Goal: Transaction & Acquisition: Purchase product/service

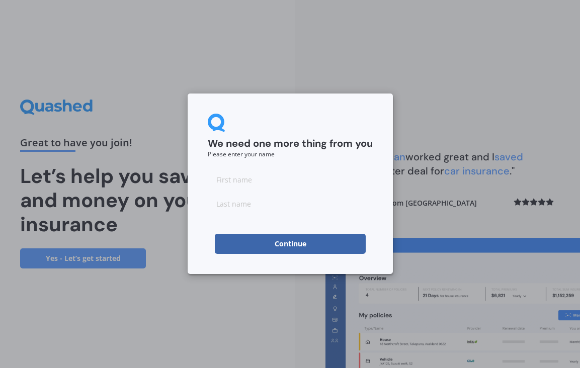
click at [309, 169] on form "We need one more thing from you Please enter your name Continue" at bounding box center [290, 184] width 165 height 140
click at [289, 183] on input at bounding box center [290, 180] width 165 height 20
type input "H"
type input "[PERSON_NAME]"
click at [232, 211] on input at bounding box center [290, 204] width 165 height 20
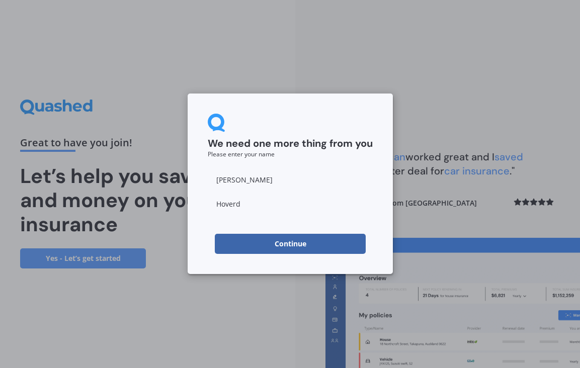
type input "Hoverd"
click at [230, 239] on button "Continue" at bounding box center [290, 244] width 151 height 20
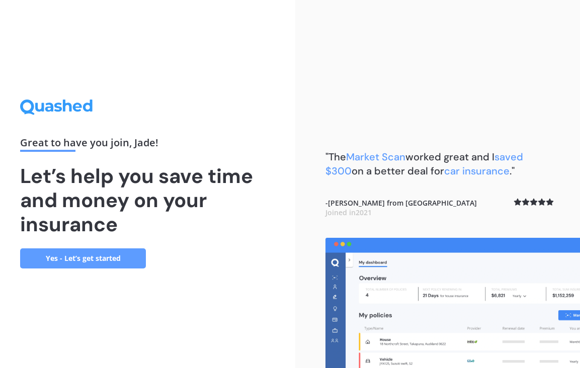
click at [133, 259] on link "Yes - Let’s get started" at bounding box center [83, 259] width 126 height 20
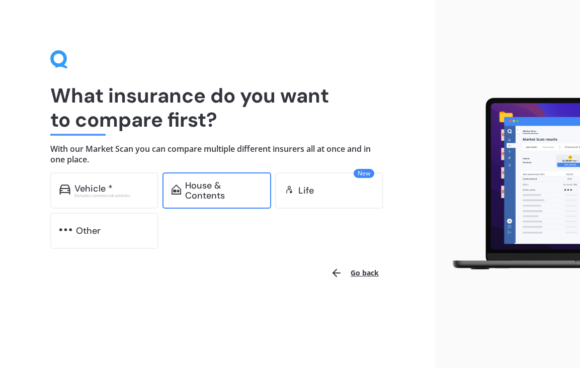
click at [212, 191] on div "House & Contents" at bounding box center [223, 191] width 77 height 20
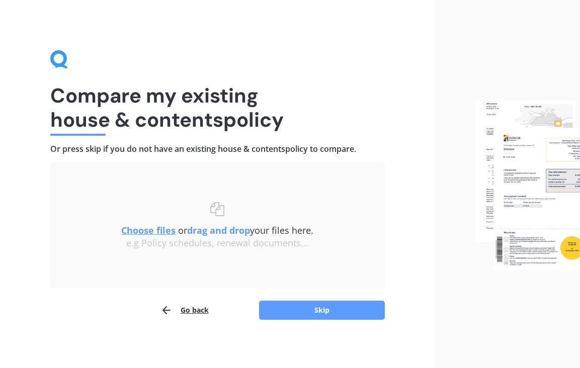
scroll to position [2, 0]
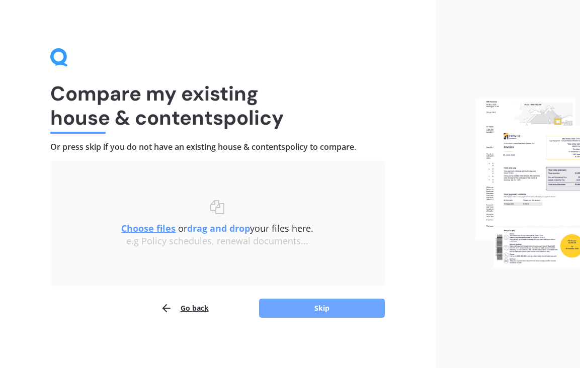
click at [303, 304] on button "Skip" at bounding box center [322, 308] width 126 height 19
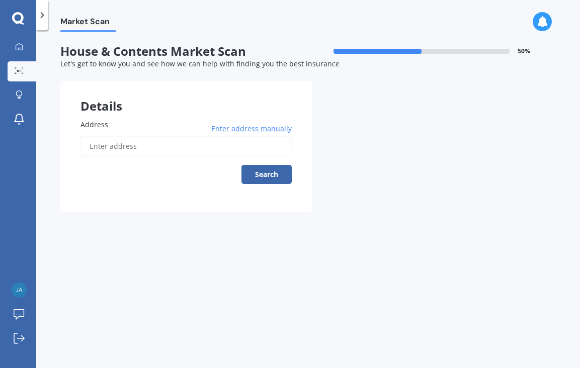
click at [227, 149] on input "Address" at bounding box center [186, 146] width 211 height 21
type input "[STREET_ADDRESS][PERSON_NAME]"
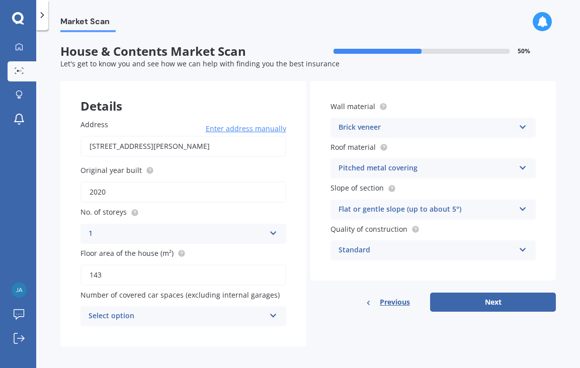
scroll to position [6, 0]
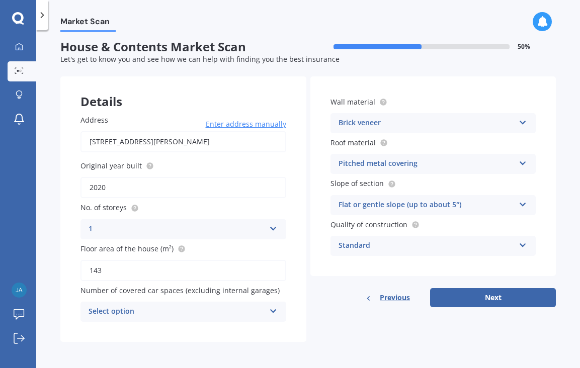
click at [162, 307] on div "Select option" at bounding box center [177, 312] width 177 height 12
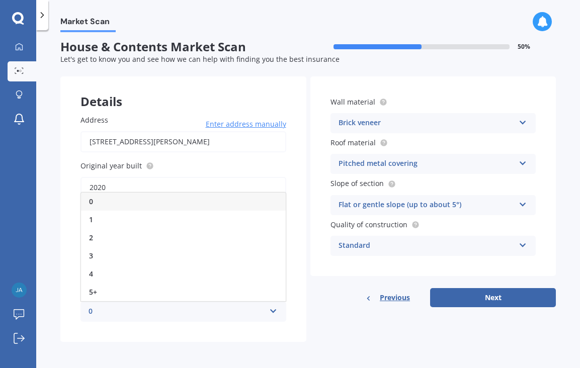
click at [162, 307] on div "0" at bounding box center [177, 312] width 177 height 12
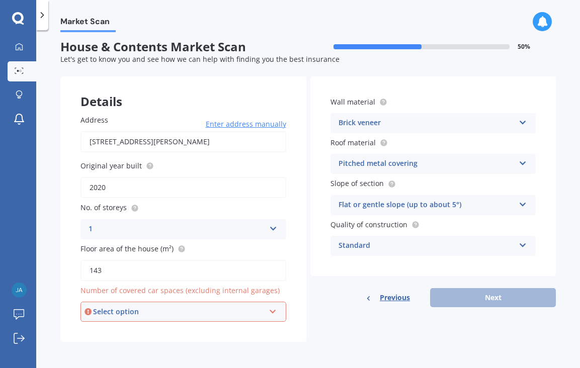
click at [162, 307] on div "Select option" at bounding box center [179, 312] width 172 height 11
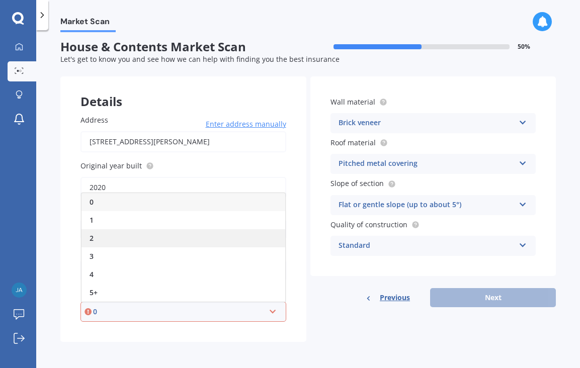
click at [150, 240] on div "2" at bounding box center [184, 239] width 204 height 18
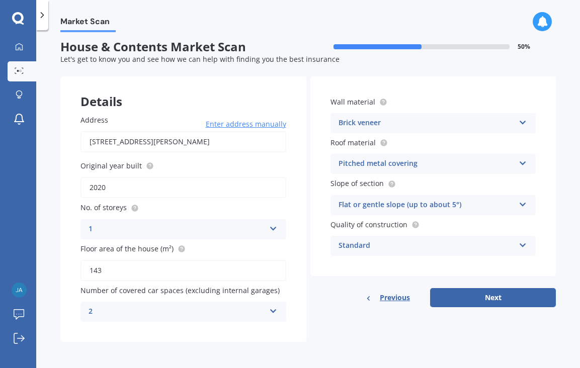
click at [159, 306] on div "2" at bounding box center [177, 312] width 177 height 12
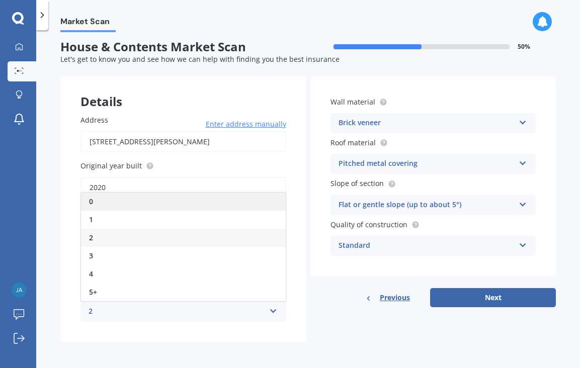
drag, startPoint x: 159, startPoint y: 214, endPoint x: 168, endPoint y: 205, distance: 13.2
click at [168, 205] on div "0 1 2 3 4 5+" at bounding box center [184, 247] width 206 height 110
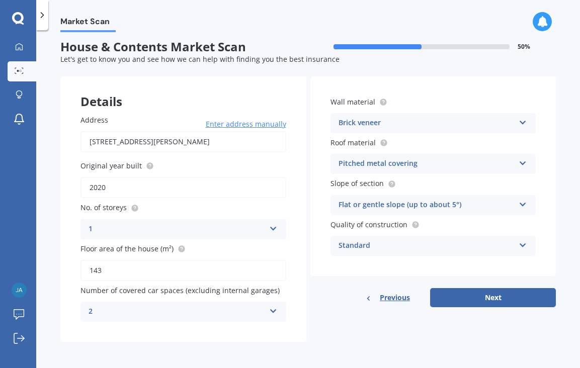
click at [152, 306] on div "2 0 1 2 3 4 5+" at bounding box center [184, 312] width 206 height 20
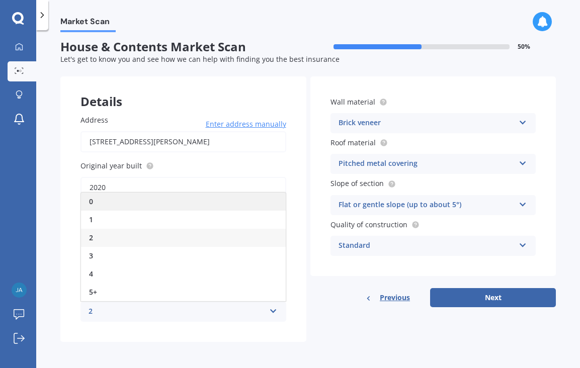
click at [164, 205] on div "0" at bounding box center [183, 202] width 205 height 18
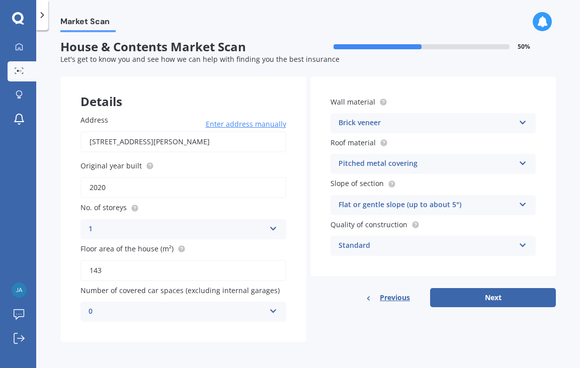
click at [306, 320] on div "Details Address [STREET_ADDRESS][PERSON_NAME] Enter address manually Search Ori…" at bounding box center [308, 210] width 496 height 266
click at [399, 246] on div "Standard" at bounding box center [427, 246] width 177 height 12
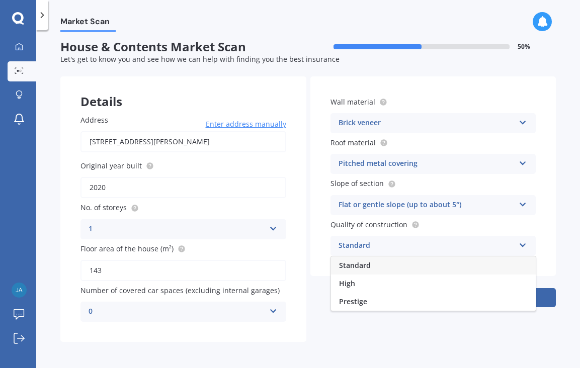
click at [399, 246] on div "Standard" at bounding box center [427, 246] width 177 height 12
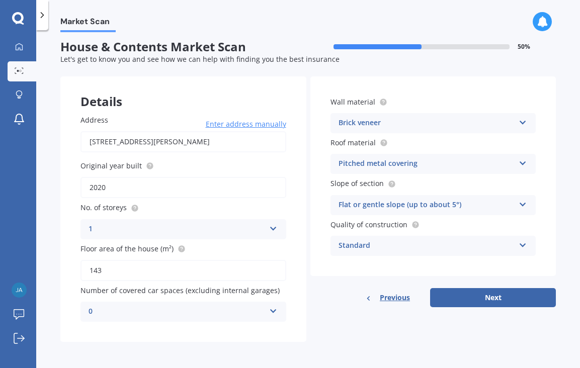
click at [457, 121] on div "Brick veneer" at bounding box center [427, 123] width 177 height 12
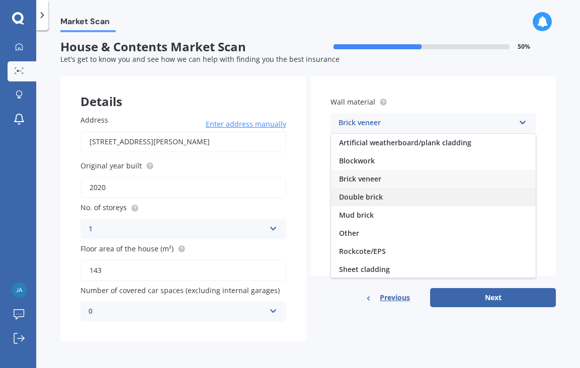
scroll to position [92, 0]
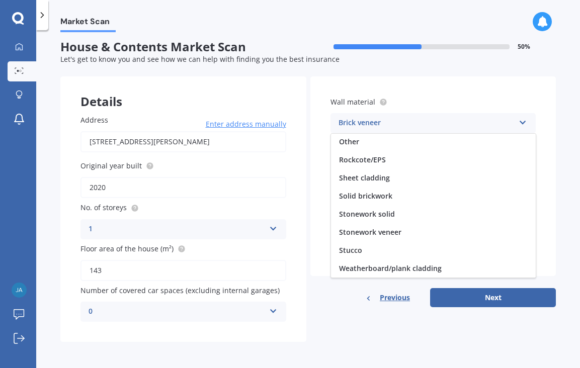
click at [560, 146] on div "Market Scan House & Contents Market Scan 50 % Let's get to know you and see how…" at bounding box center [308, 201] width 544 height 338
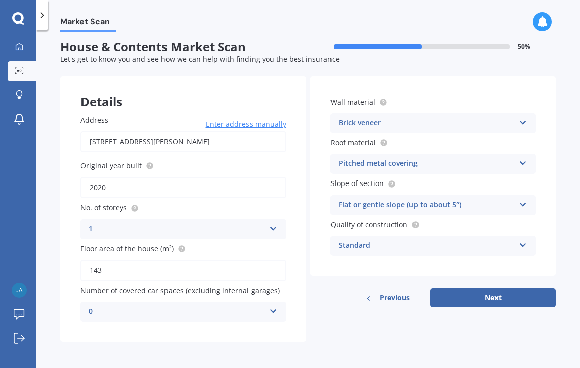
click at [497, 167] on div "Pitched metal covering" at bounding box center [427, 164] width 177 height 12
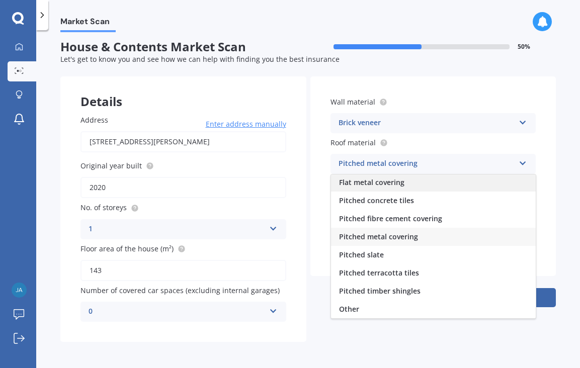
scroll to position [0, 0]
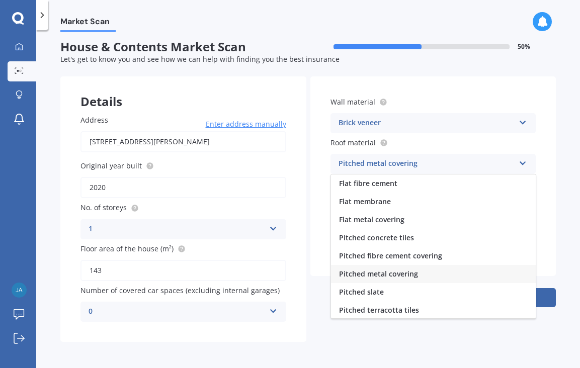
click at [566, 203] on div "Market Scan House & Contents Market Scan 50 % Let's get to know you and see how…" at bounding box center [308, 201] width 544 height 338
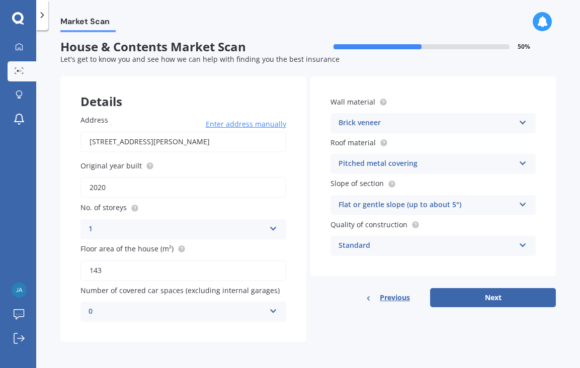
click at [397, 117] on div "Brick veneer" at bounding box center [427, 123] width 177 height 12
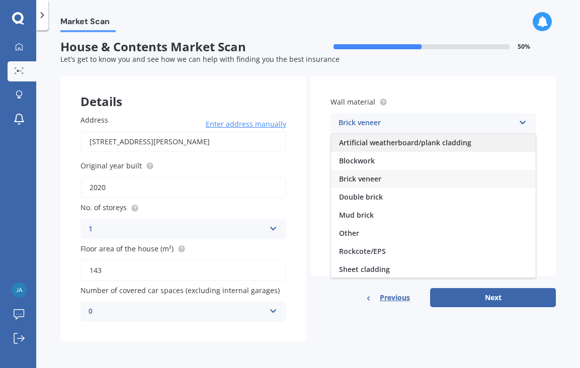
click at [477, 150] on div "Artificial weatherboard/plank cladding" at bounding box center [433, 143] width 205 height 18
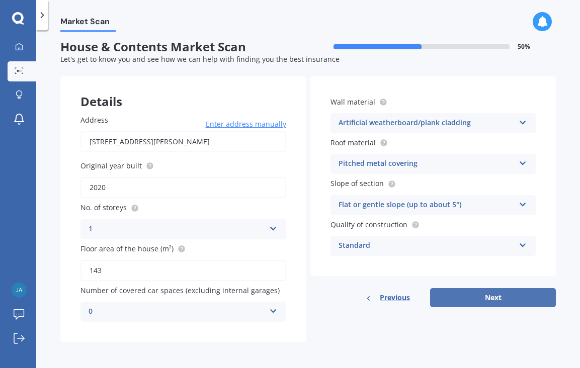
click at [472, 297] on button "Next" at bounding box center [493, 297] width 126 height 19
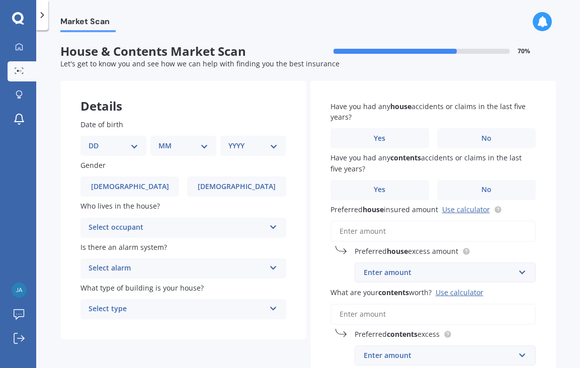
click at [142, 231] on div "Select occupant" at bounding box center [177, 228] width 177 height 12
drag, startPoint x: 132, startPoint y: 268, endPoint x: 154, endPoint y: 241, distance: 35.5
click at [154, 241] on div "Owner Owner + Boarder" at bounding box center [184, 256] width 206 height 37
click at [160, 229] on div "Select occupant" at bounding box center [179, 228] width 172 height 11
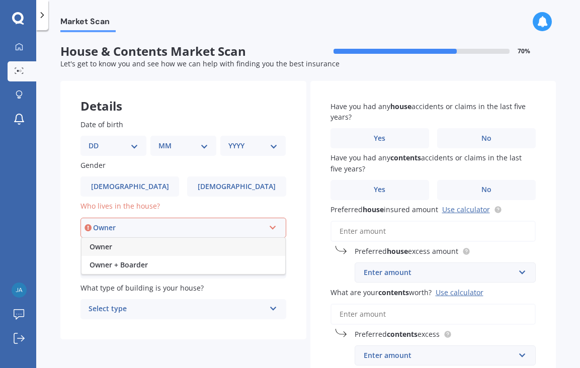
click at [151, 242] on div "Owner" at bounding box center [184, 247] width 204 height 18
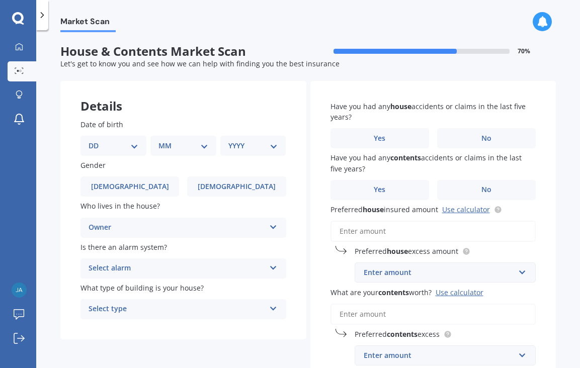
click at [150, 269] on div "Select alarm" at bounding box center [177, 269] width 177 height 12
click at [138, 294] on div "Yes, monitored" at bounding box center [183, 288] width 205 height 18
click at [138, 305] on div "Select type" at bounding box center [177, 310] width 177 height 12
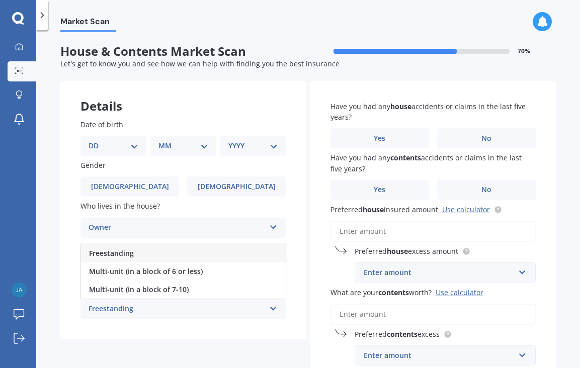
click at [163, 258] on div "Freestanding" at bounding box center [183, 254] width 205 height 18
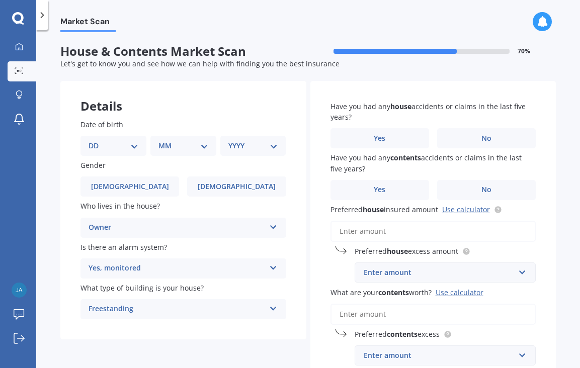
click at [125, 147] on select "DD 01 02 03 04 05 06 07 08 09 10 11 12 13 14 15 16 17 18 19 20 21 22 23 24 25 2…" at bounding box center [114, 145] width 50 height 11
select select "28"
click at [186, 147] on select "MM 01 02 03 04 05 06 07 08 09 10 11 12" at bounding box center [186, 145] width 46 height 11
select select "10"
click at [260, 145] on select "YYYY 2009 2008 2007 2006 2005 2004 2003 2002 2001 2000 1999 1998 1997 1996 1995…" at bounding box center [252, 145] width 46 height 11
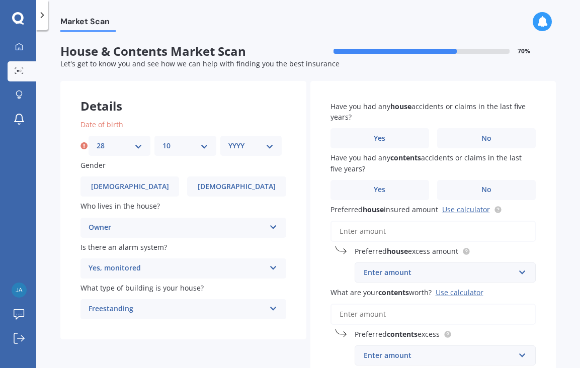
select select "1998"
click at [224, 187] on span "[DEMOGRAPHIC_DATA]" at bounding box center [237, 187] width 80 height 9
click at [0, 0] on input "[DEMOGRAPHIC_DATA]" at bounding box center [0, 0] width 0 height 0
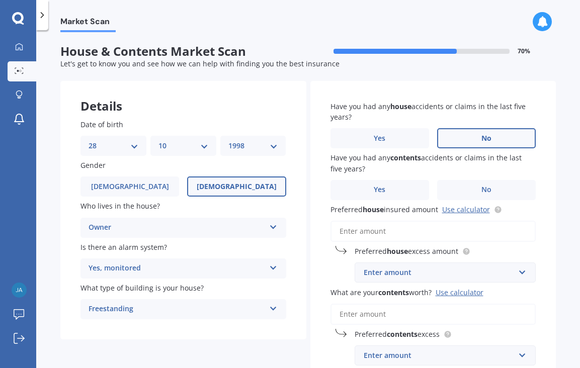
click at [490, 139] on label "No" at bounding box center [486, 138] width 99 height 20
click at [0, 0] on input "No" at bounding box center [0, 0] width 0 height 0
click at [485, 187] on span "No" at bounding box center [487, 190] width 10 height 9
click at [0, 0] on input "No" at bounding box center [0, 0] width 0 height 0
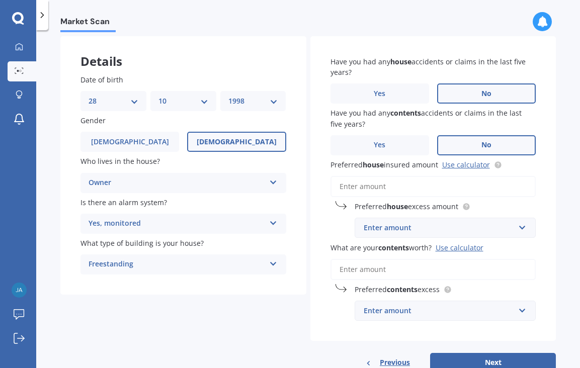
scroll to position [46, 0]
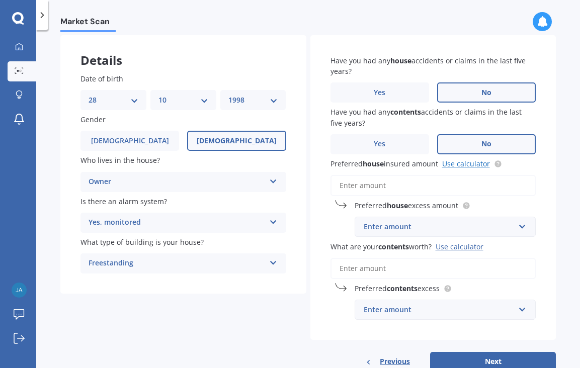
click at [465, 165] on link "Use calculator" at bounding box center [466, 164] width 48 height 10
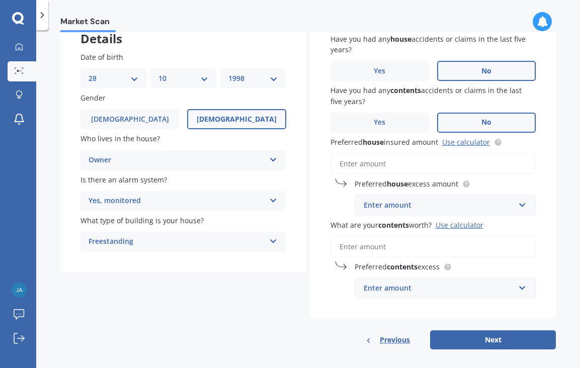
scroll to position [77, 0]
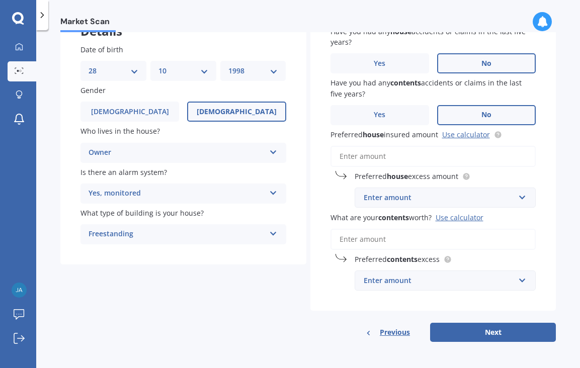
click at [391, 336] on span "Previous" at bounding box center [395, 332] width 30 height 15
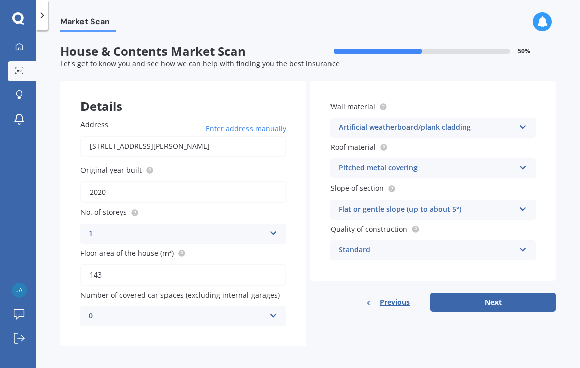
scroll to position [0, 0]
click at [444, 133] on div "Artificial weatherboard/plank cladding" at bounding box center [427, 128] width 177 height 12
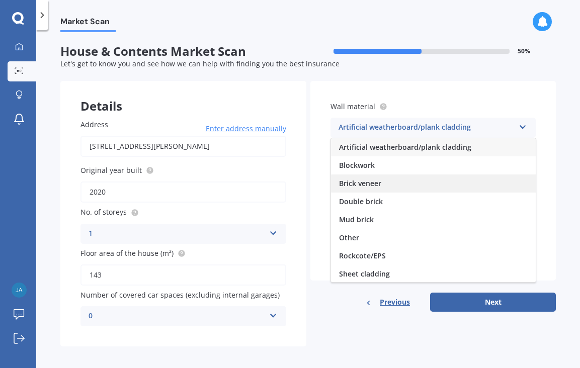
scroll to position [92, 0]
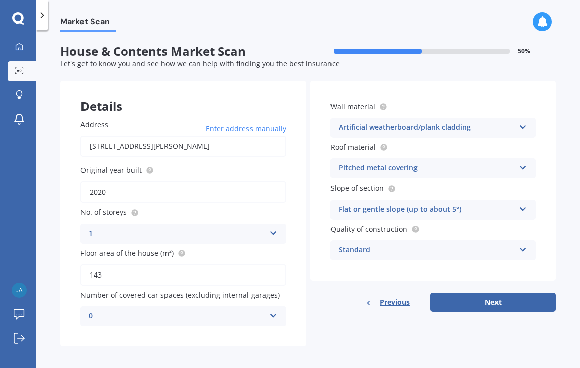
click at [354, 323] on div "Details Address [STREET_ADDRESS][PERSON_NAME] Enter address manually Search Ori…" at bounding box center [308, 214] width 496 height 266
click at [490, 306] on button "Next" at bounding box center [493, 302] width 126 height 19
select select "28"
select select "10"
select select "1998"
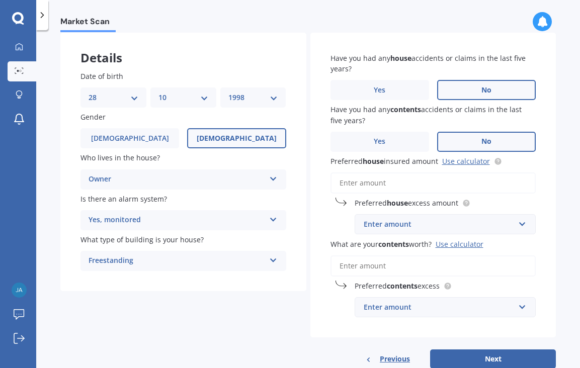
scroll to position [77, 0]
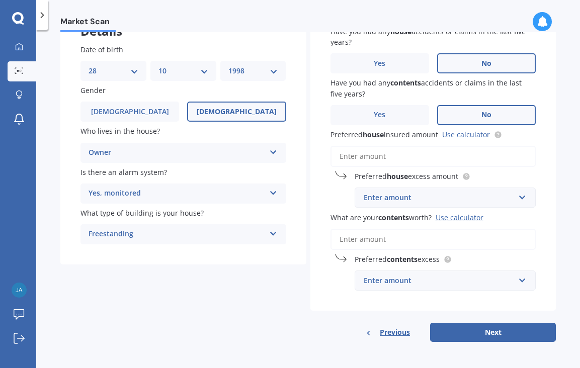
click at [388, 332] on span "Previous" at bounding box center [395, 332] width 30 height 15
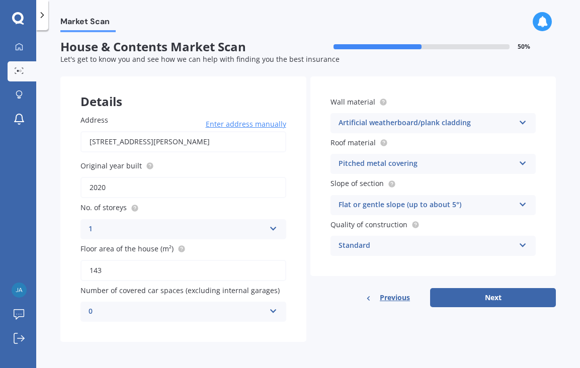
scroll to position [0, 0]
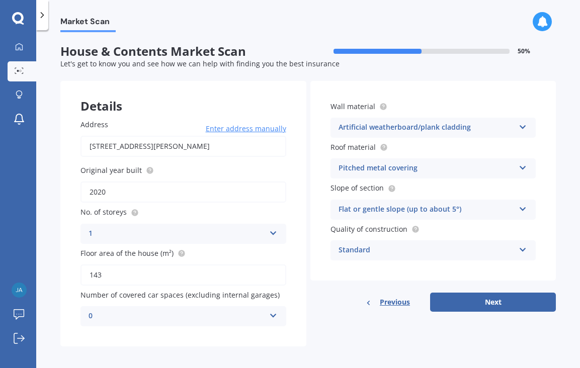
click at [438, 128] on div "Artificial weatherboard/plank cladding" at bounding box center [427, 128] width 177 height 12
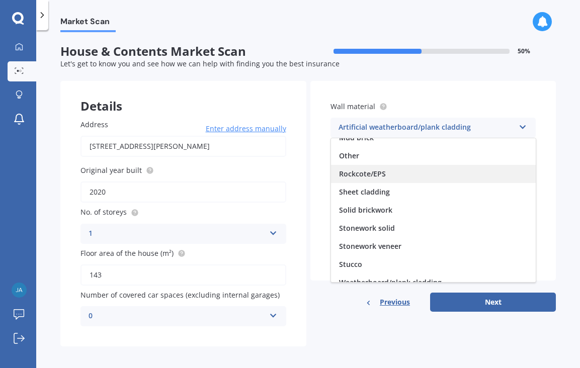
scroll to position [92, 0]
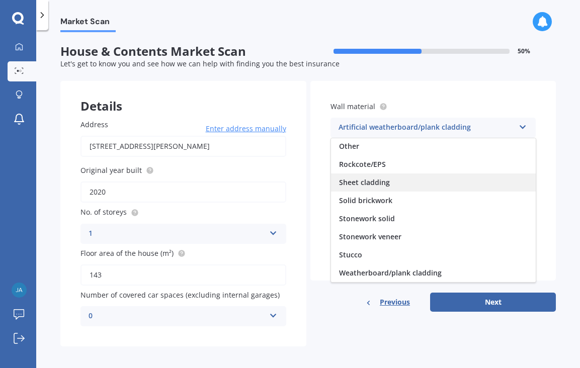
click at [375, 183] on span "Sheet cladding" at bounding box center [364, 183] width 51 height 10
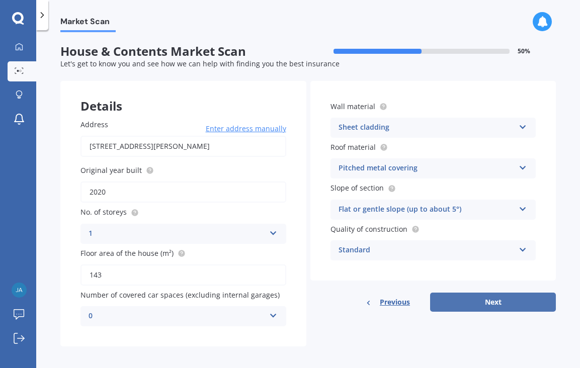
click at [473, 307] on button "Next" at bounding box center [493, 302] width 126 height 19
select select "28"
select select "10"
select select "1998"
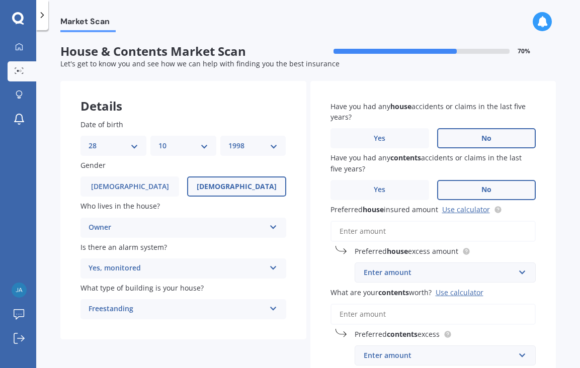
scroll to position [77, 0]
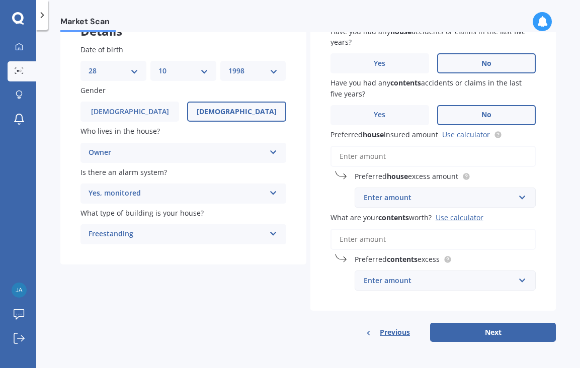
click at [384, 337] on span "Previous" at bounding box center [395, 332] width 30 height 15
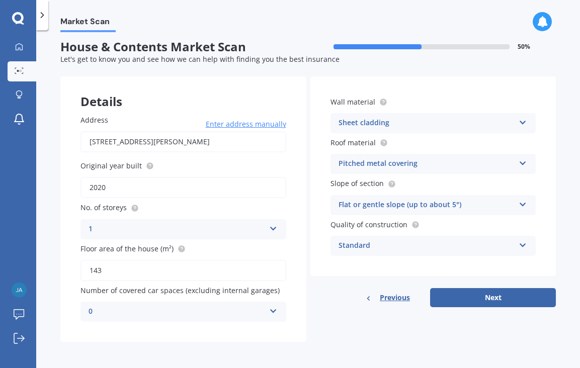
scroll to position [0, 0]
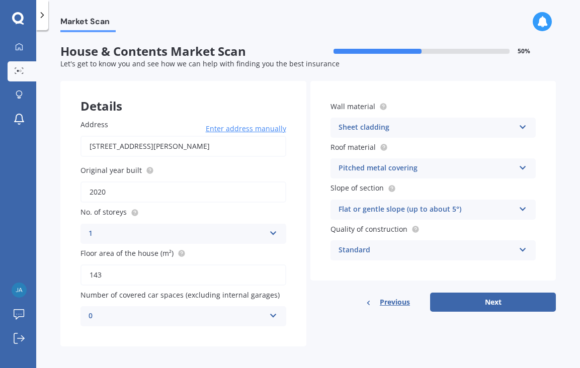
click at [400, 123] on div "Sheet cladding" at bounding box center [427, 128] width 177 height 12
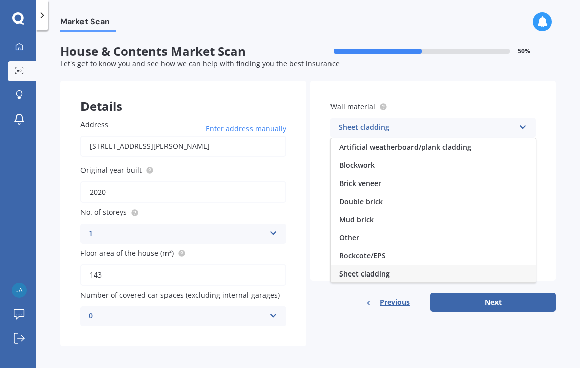
scroll to position [1, 0]
click at [392, 145] on span "Artificial weatherboard/plank cladding" at bounding box center [405, 146] width 132 height 10
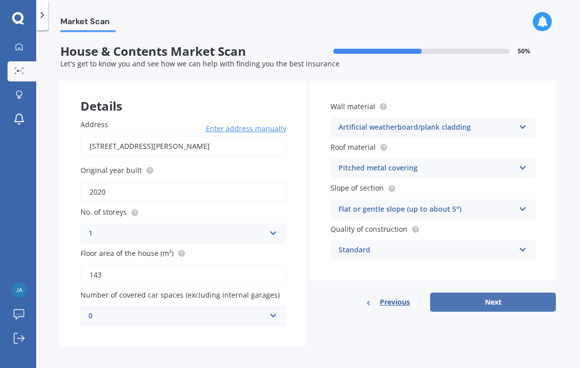
click at [446, 300] on button "Next" at bounding box center [493, 302] width 126 height 19
select select "28"
select select "10"
select select "1998"
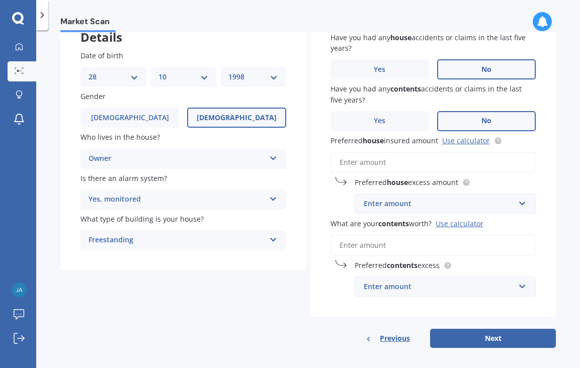
scroll to position [69, 0]
click at [400, 206] on div "Enter amount" at bounding box center [440, 203] width 152 height 11
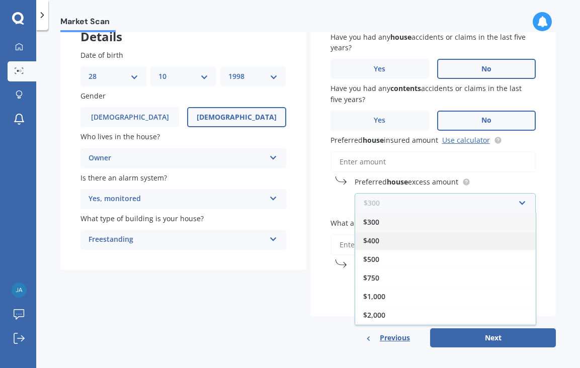
scroll to position [18, 0]
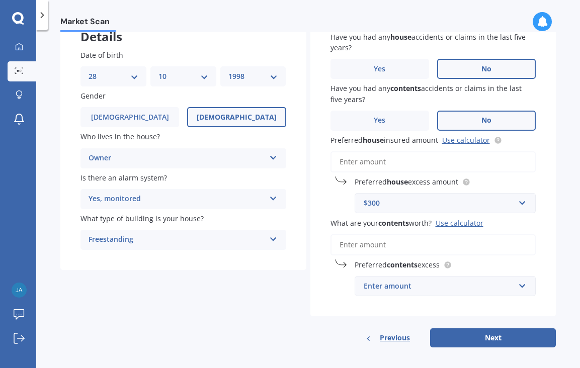
click at [459, 159] on input "Preferred house insured amount Use calculator" at bounding box center [434, 162] width 206 height 21
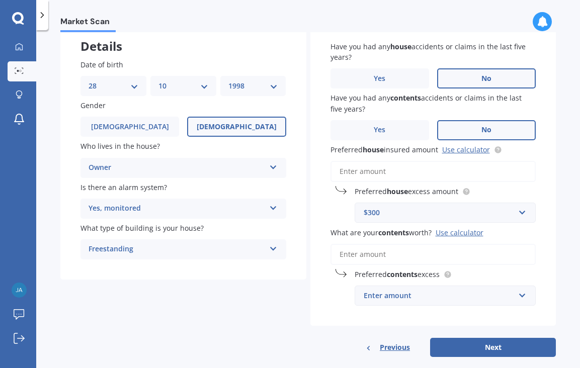
scroll to position [57, 0]
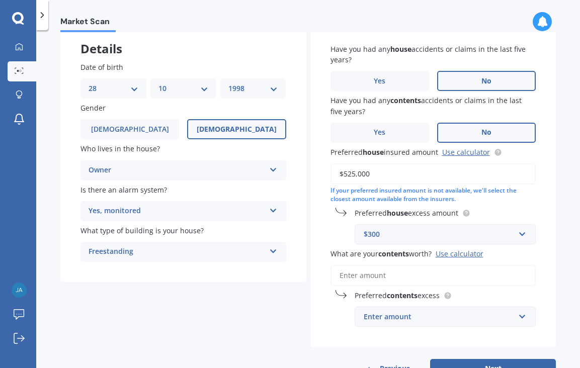
type input "$525,000"
click at [442, 238] on div "$300" at bounding box center [440, 234] width 152 height 11
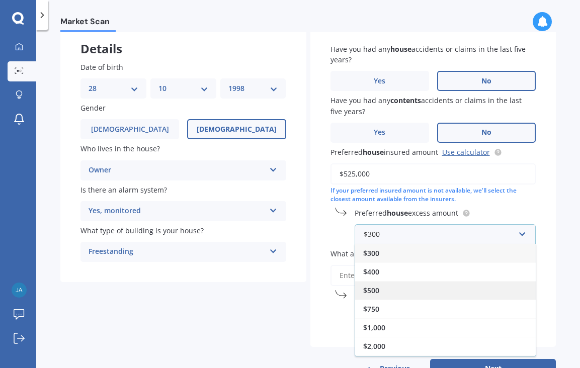
click at [421, 292] on div "$500" at bounding box center [445, 290] width 181 height 19
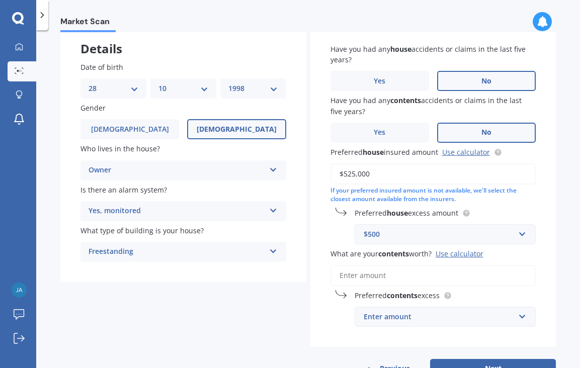
click at [449, 253] on div "Use calculator" at bounding box center [460, 254] width 48 height 10
click at [449, 265] on input "What are your contents worth? Use calculator" at bounding box center [434, 275] width 206 height 21
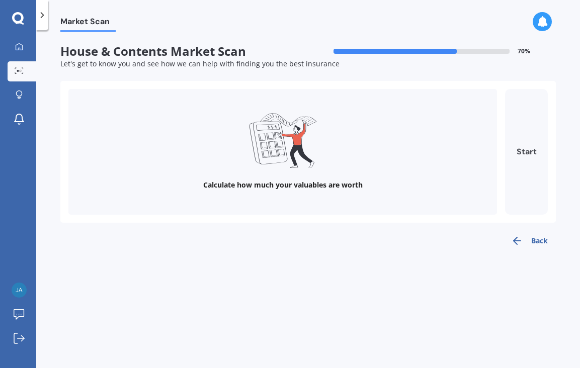
click at [533, 165] on button "Start" at bounding box center [526, 152] width 43 height 126
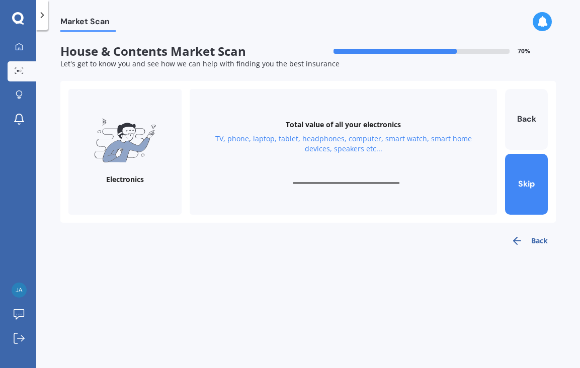
click at [342, 170] on div "Total value of all your electronics TV, phone, laptop, tablet, headphones, comp…" at bounding box center [344, 152] width 308 height 126
click at [327, 188] on div "Total value of all your electronics TV, phone, laptop, tablet, headphones, comp…" at bounding box center [344, 152] width 308 height 126
click at [342, 145] on div "TV, phone, laptop, tablet, headphones, computer, smart watch, smart home device…" at bounding box center [343, 144] width 283 height 20
click at [345, 173] on div "Total value of all your electronics TV, phone, laptop, tablet, headphones, comp…" at bounding box center [344, 152] width 308 height 126
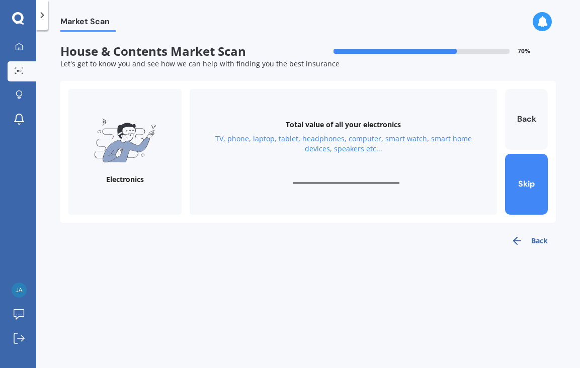
click at [342, 120] on div "Total value of all your electronics" at bounding box center [343, 125] width 115 height 10
click at [368, 167] on div "Total value of all your electronics TV, phone, laptop, tablet, headphones, comp…" at bounding box center [344, 152] width 308 height 126
click at [373, 189] on div "Total value of all your electronics TV, phone, laptop, tablet, headphones, comp…" at bounding box center [344, 152] width 308 height 126
click at [208, 141] on div "TV, phone, laptop, tablet, headphones, computer, smart watch, smart home device…" at bounding box center [343, 144] width 283 height 20
click at [326, 179] on input "text" at bounding box center [346, 179] width 106 height 10
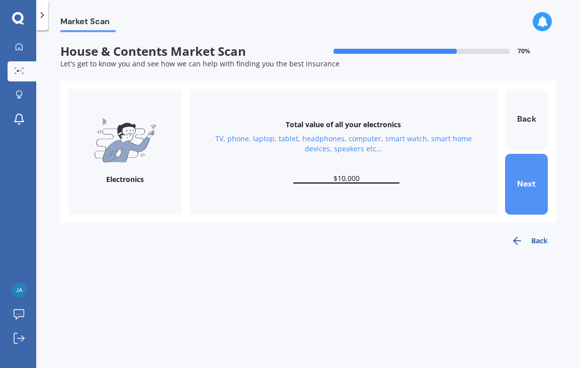
type input "$10,000"
click at [535, 180] on button "Next" at bounding box center [526, 184] width 43 height 61
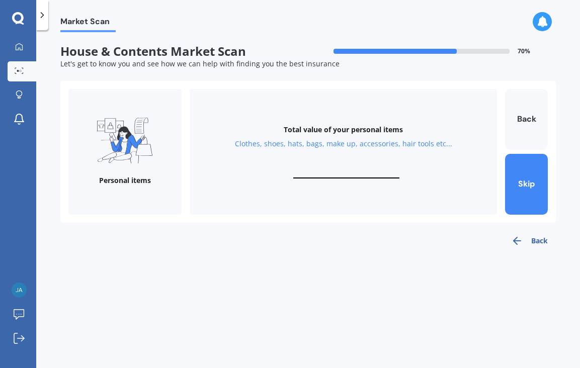
click at [363, 175] on input "text" at bounding box center [346, 174] width 106 height 10
type input "$5,000"
click at [526, 177] on button "Next" at bounding box center [526, 184] width 43 height 61
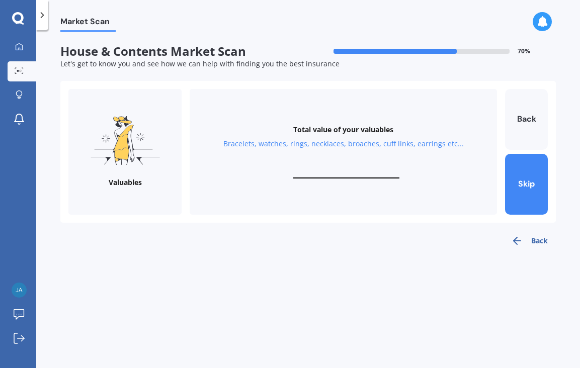
click at [392, 175] on input "text" at bounding box center [346, 174] width 106 height 10
type input "$36,000"
click at [521, 197] on button "Next" at bounding box center [526, 184] width 43 height 61
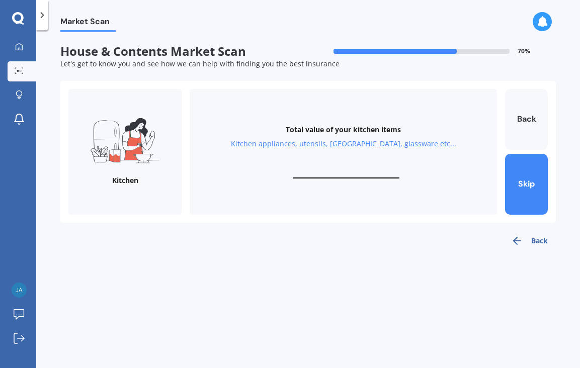
click at [357, 167] on div "Total value of your kitchen items Kitchen appliances, utensils, china, glasswar…" at bounding box center [344, 152] width 308 height 126
click at [353, 173] on input "text" at bounding box center [346, 174] width 106 height 10
type input "$5,000"
click at [535, 178] on button "Next" at bounding box center [526, 184] width 43 height 61
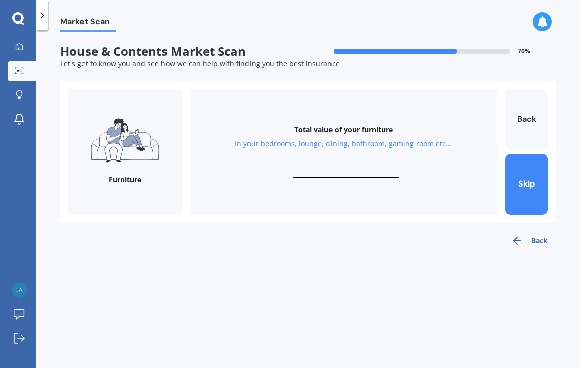
click at [343, 177] on input "text" at bounding box center [346, 174] width 106 height 10
type input "$8,000"
click at [542, 185] on button "Next" at bounding box center [526, 184] width 43 height 61
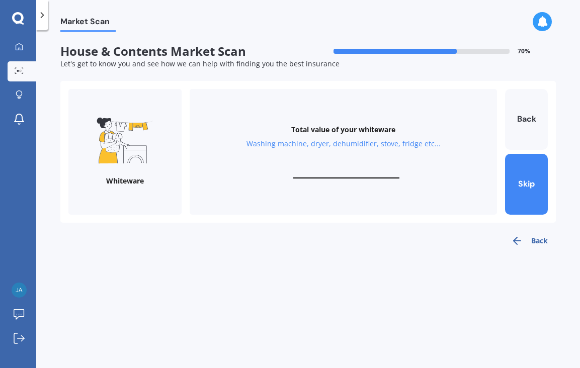
click at [365, 174] on input "text" at bounding box center [346, 174] width 106 height 10
click at [526, 148] on button "Back" at bounding box center [526, 119] width 43 height 61
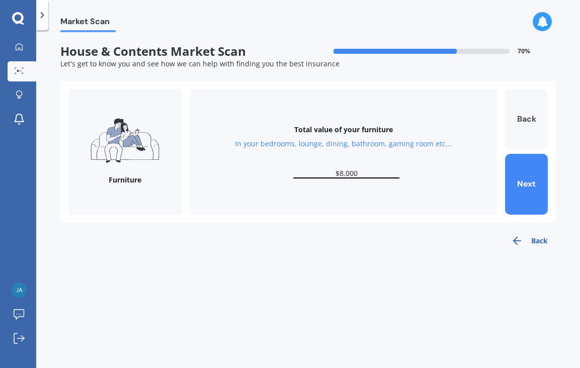
click at [526, 148] on button "Back" at bounding box center [526, 119] width 43 height 61
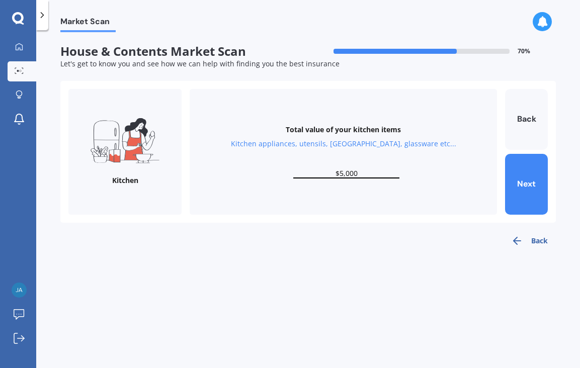
click at [370, 177] on input "$5,000" at bounding box center [346, 174] width 106 height 10
type input "$5"
type input "$2"
click at [534, 186] on button "Next" at bounding box center [526, 184] width 43 height 61
type input "$8,000"
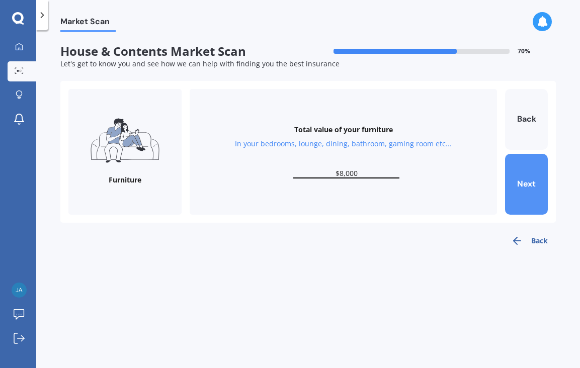
click at [534, 186] on button "Next" at bounding box center [526, 184] width 43 height 61
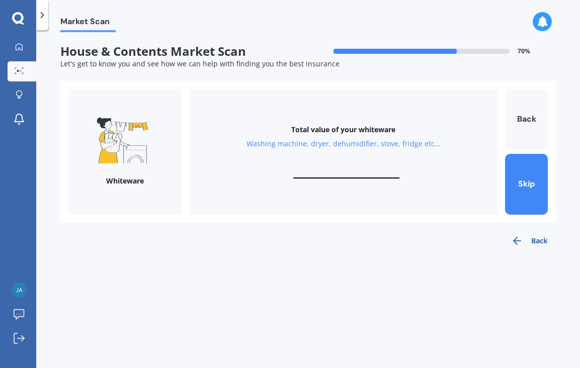
click at [340, 178] on input "text" at bounding box center [346, 174] width 106 height 10
type input "$10,000"
click at [518, 189] on button "Next" at bounding box center [526, 184] width 43 height 61
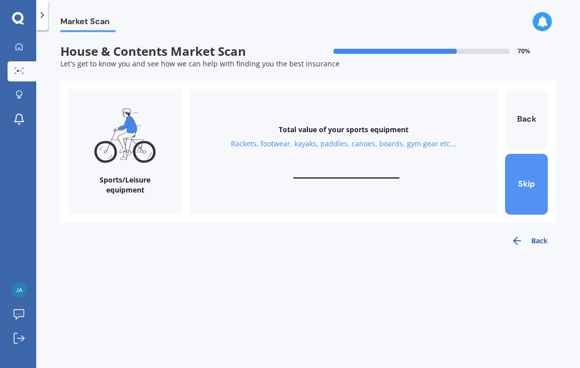
click at [514, 185] on button "Skip" at bounding box center [526, 184] width 43 height 61
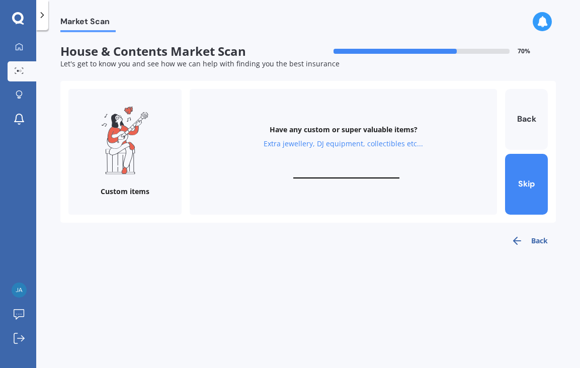
click at [357, 176] on input "text" at bounding box center [346, 174] width 106 height 10
type input "$500"
click at [519, 185] on button "Finish" at bounding box center [526, 184] width 43 height 61
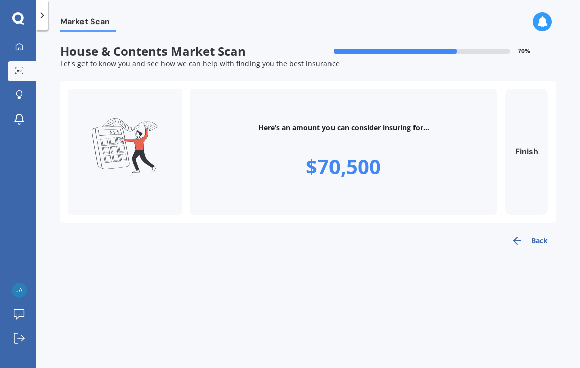
click at [519, 185] on button "Finish" at bounding box center [526, 152] width 43 height 126
type input "$70,500"
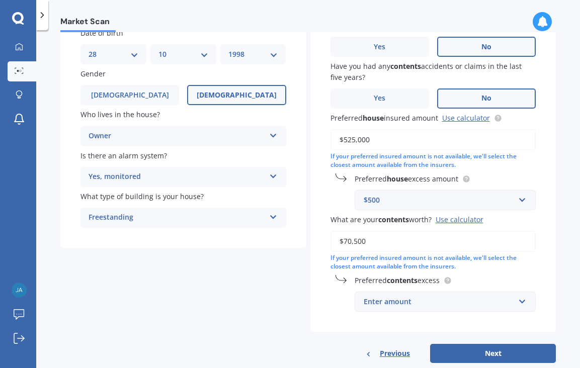
scroll to position [100, 0]
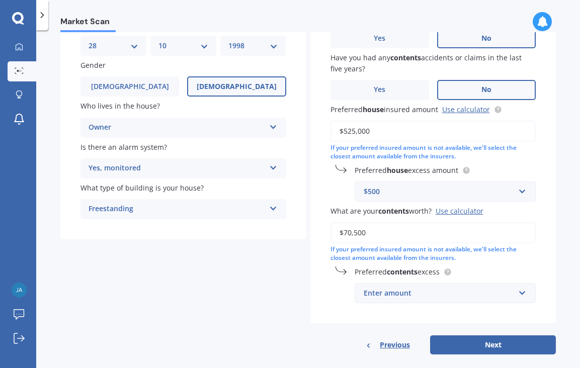
click at [367, 230] on input "$70,500" at bounding box center [434, 233] width 206 height 21
click at [318, 274] on div "Have you had any house accidents or claims in the last five years? Yes No Have …" at bounding box center [434, 152] width 246 height 343
click at [463, 216] on div "Use calculator" at bounding box center [460, 211] width 48 height 10
click at [463, 223] on input "$70,500" at bounding box center [434, 233] width 206 height 21
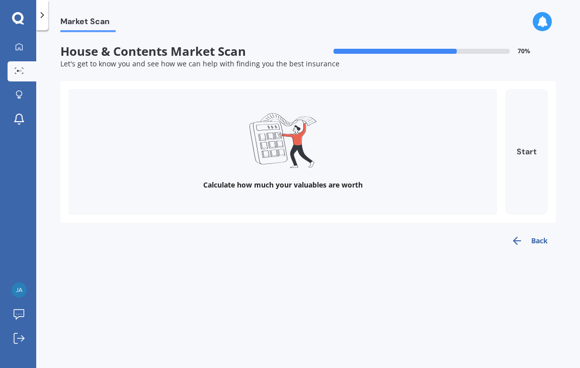
click at [532, 171] on button "Start" at bounding box center [526, 152] width 43 height 126
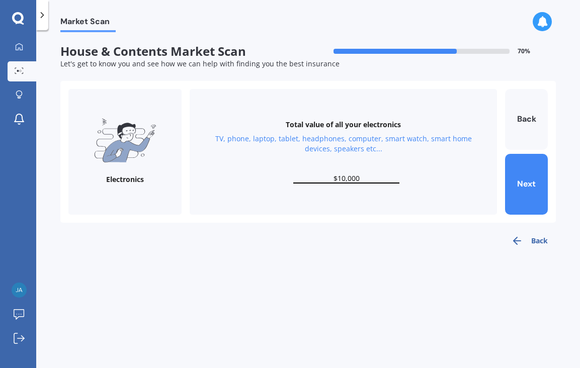
click at [347, 182] on input "$10,000" at bounding box center [346, 179] width 106 height 10
click at [509, 188] on button "Next" at bounding box center [526, 184] width 43 height 61
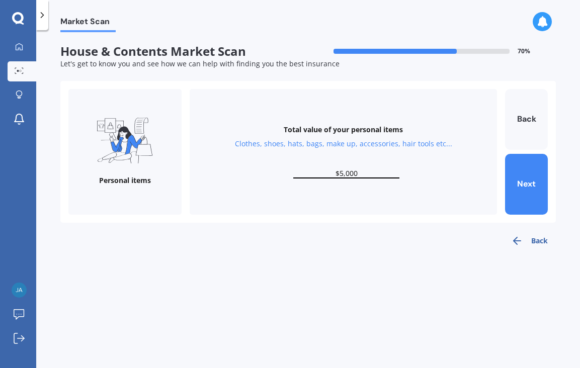
click at [343, 178] on input "$5,000" at bounding box center [346, 174] width 106 height 10
click at [531, 193] on button "Next" at bounding box center [526, 184] width 43 height 61
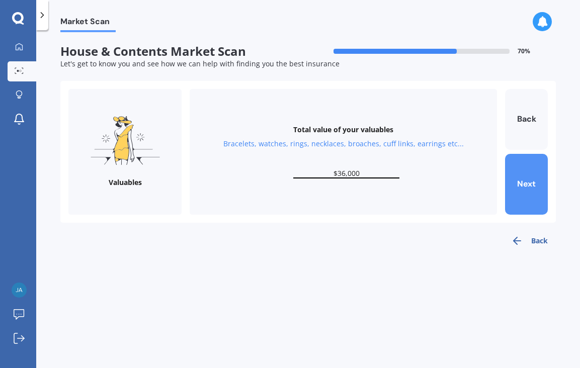
click at [531, 193] on button "Next" at bounding box center [526, 184] width 43 height 61
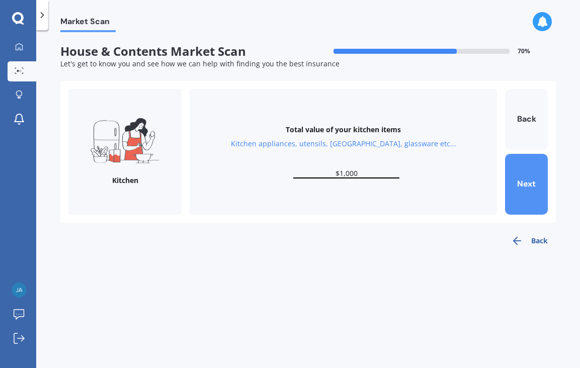
click at [531, 193] on button "Next" at bounding box center [526, 184] width 43 height 61
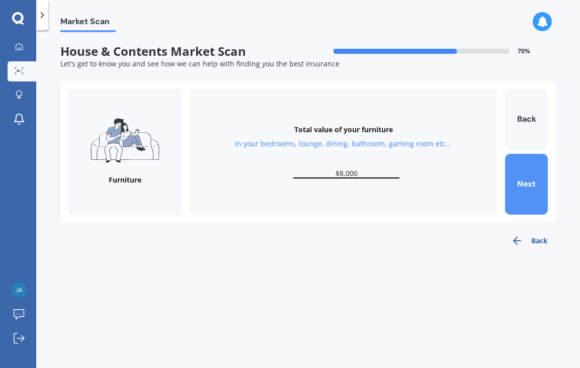
click at [524, 196] on button "Next" at bounding box center [526, 184] width 43 height 61
type input "$10,000"
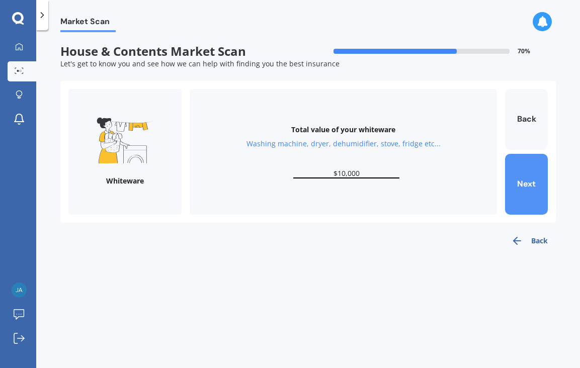
click at [526, 211] on button "Next" at bounding box center [526, 184] width 43 height 61
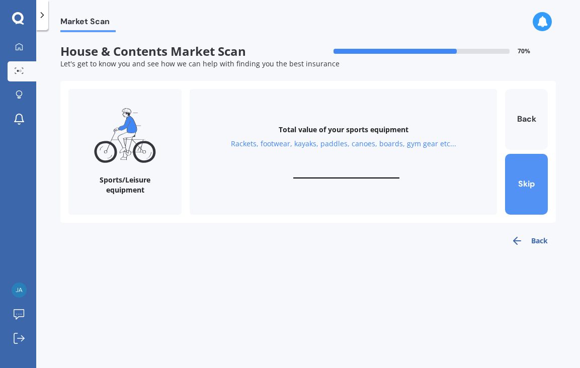
click at [526, 211] on button "Skip" at bounding box center [526, 184] width 43 height 61
type input "$500"
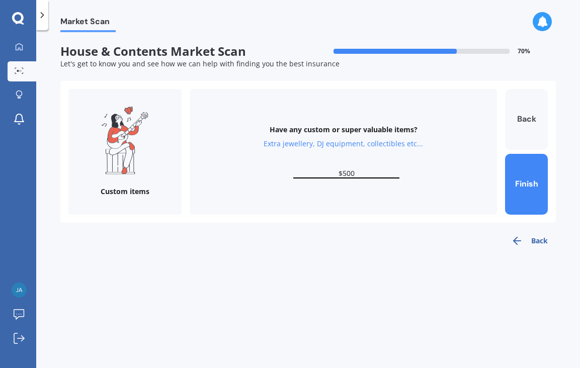
click at [530, 112] on button "Back" at bounding box center [526, 119] width 43 height 61
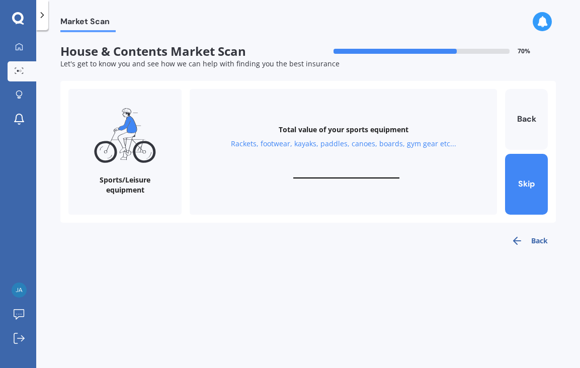
click at [360, 181] on div "Total value of your sports equipment Rackets, footwear, kayaks, paddles, canoes…" at bounding box center [344, 152] width 308 height 126
click at [356, 175] on input "text" at bounding box center [346, 174] width 106 height 10
click at [540, 172] on button "Next" at bounding box center [526, 184] width 43 height 61
type input "$500"
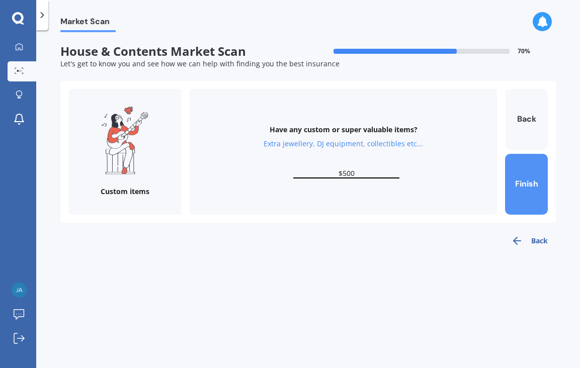
click at [539, 191] on button "Finish" at bounding box center [526, 184] width 43 height 61
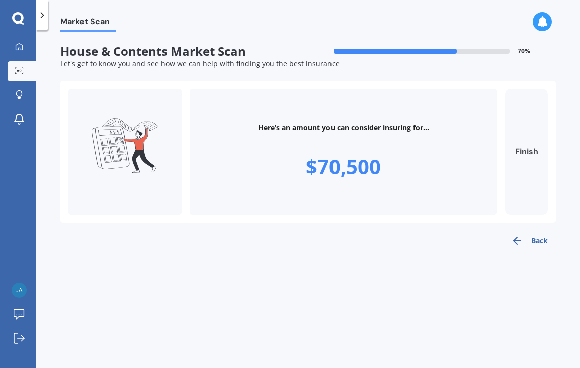
click at [527, 160] on button "Finish" at bounding box center [526, 152] width 43 height 126
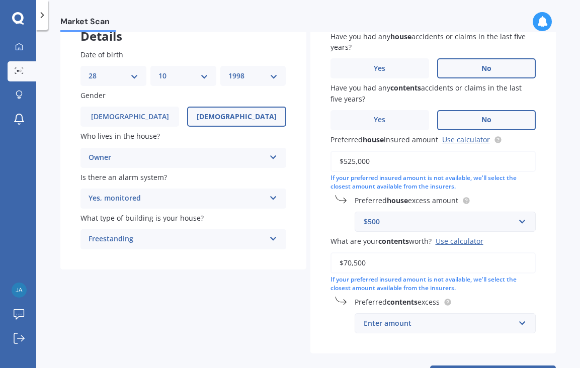
scroll to position [115, 0]
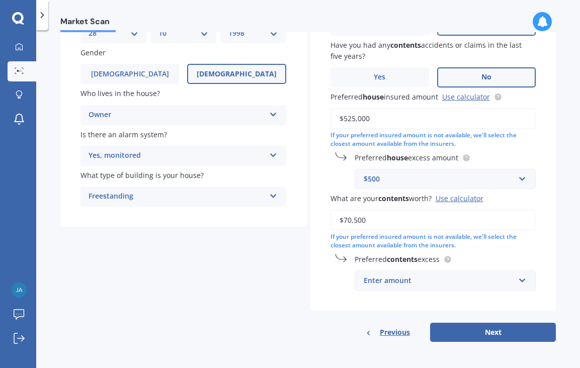
click at [435, 283] on div "Enter amount" at bounding box center [440, 280] width 152 height 11
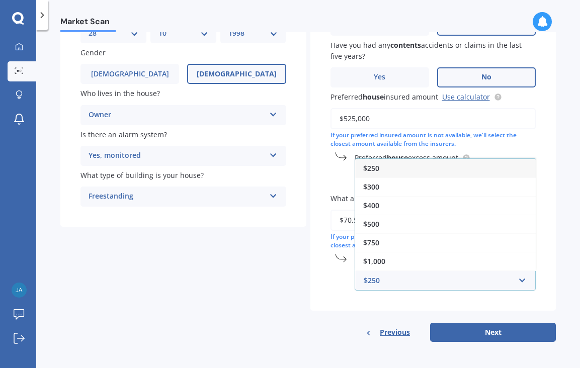
click at [421, 175] on div "$250" at bounding box center [445, 168] width 181 height 19
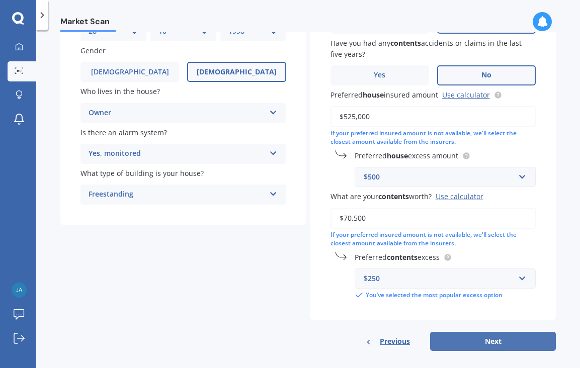
click at [461, 347] on button "Next" at bounding box center [493, 341] width 126 height 19
select select "28"
select select "10"
select select "1998"
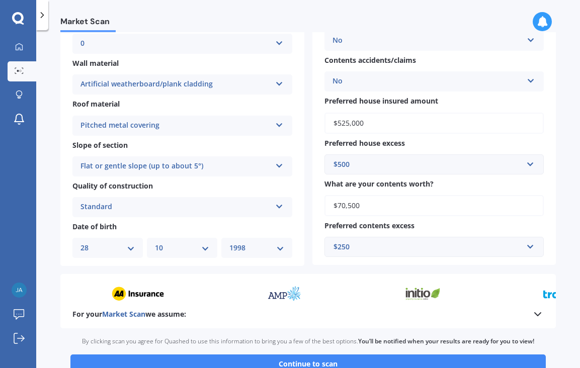
scroll to position [308, 0]
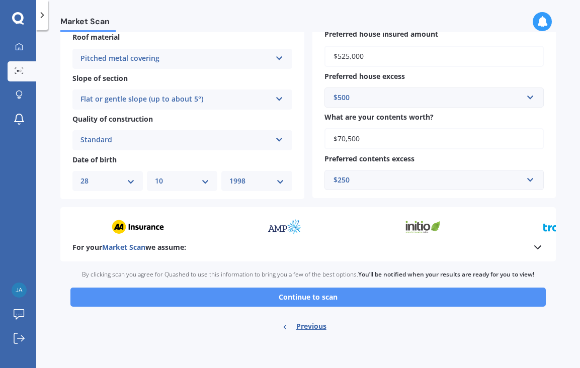
click at [423, 307] on button "Continue to scan" at bounding box center [308, 297] width 476 height 19
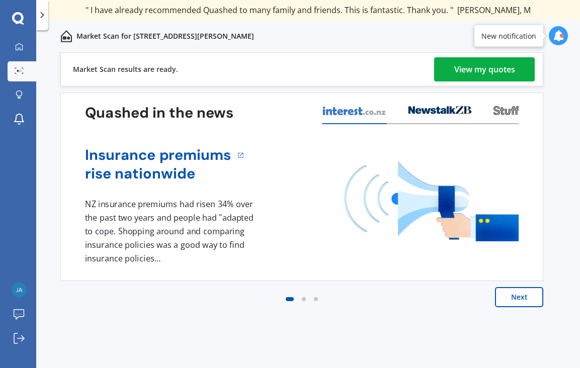
click at [452, 71] on link "View my quotes" at bounding box center [484, 69] width 101 height 24
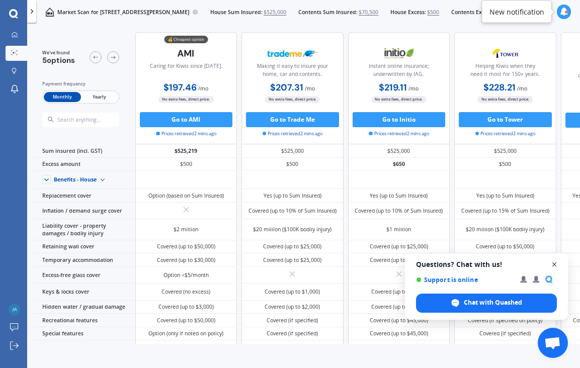
click at [552, 267] on span "Close chat" at bounding box center [555, 265] width 13 height 13
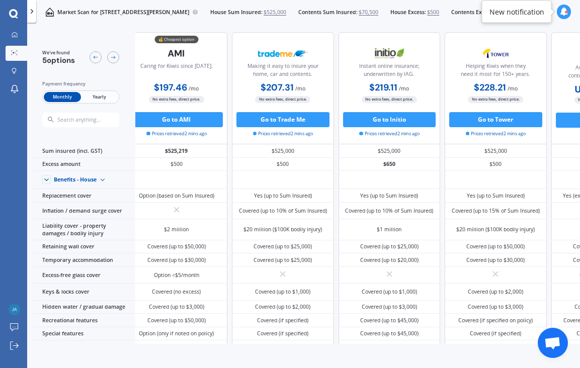
scroll to position [0, 12]
click at [196, 123] on button "Go to AMI" at bounding box center [177, 119] width 93 height 15
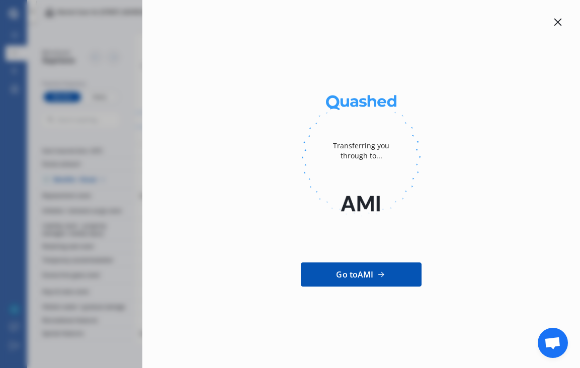
click at [554, 26] on icon at bounding box center [558, 22] width 8 height 8
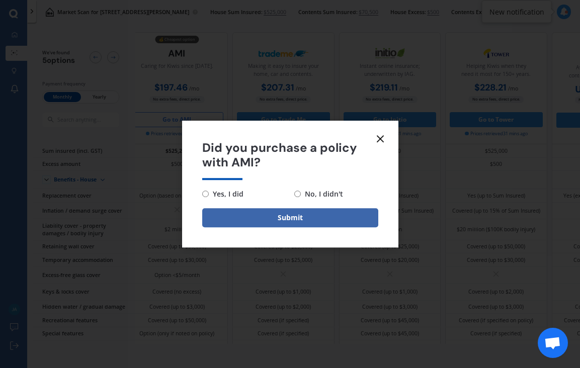
click at [433, 180] on div "Did you purchase a policy with AMI? Yes, I did No, I didn't Submit" at bounding box center [290, 184] width 580 height 368
click at [380, 144] on icon at bounding box center [381, 139] width 12 height 12
